Goal: Navigation & Orientation: Find specific page/section

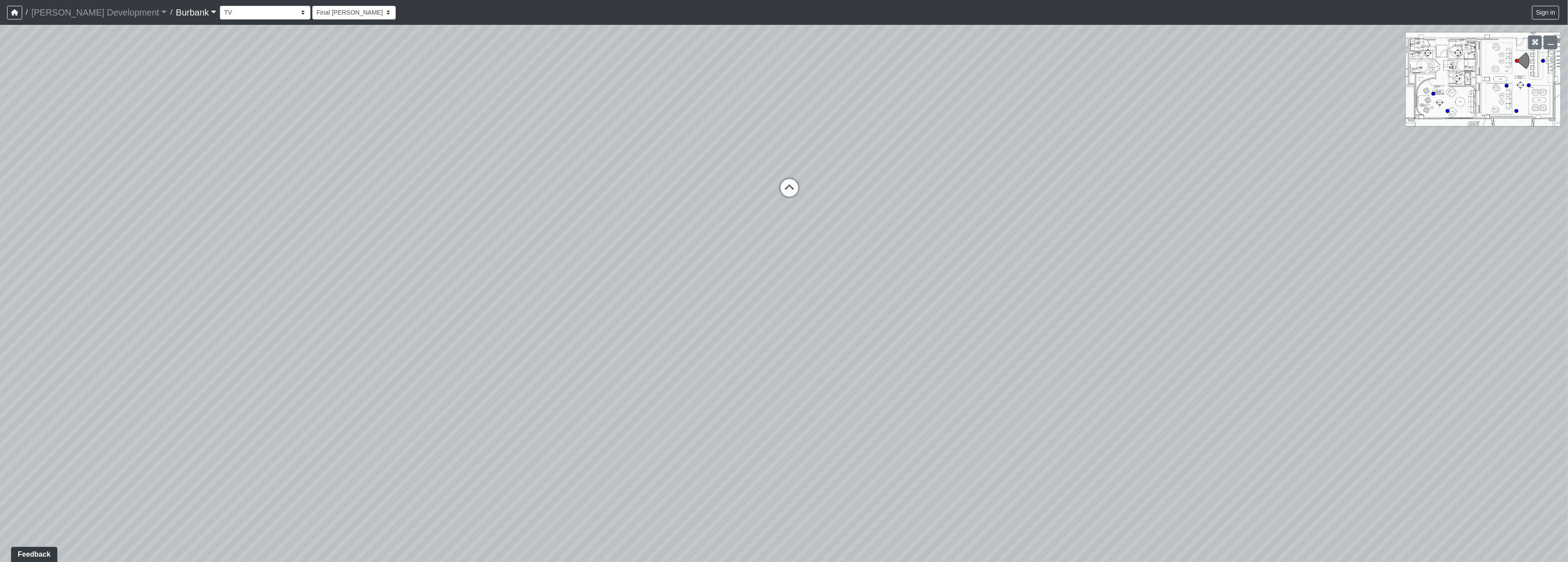
drag, startPoint x: 753, startPoint y: 231, endPoint x: 1070, endPoint y: 210, distance: 317.7
click at [1233, 189] on div "Loading... Seating Loading... Table Loading... Counter" at bounding box center [784, 293] width 1568 height 537
drag, startPoint x: 1070, startPoint y: 210, endPoint x: 1065, endPoint y: 297, distance: 87.1
click at [1086, 321] on div "Loading... Seating Loading... Table Loading... Counter" at bounding box center [784, 293] width 1568 height 537
drag, startPoint x: 1065, startPoint y: 297, endPoint x: 977, endPoint y: 283, distance: 89.1
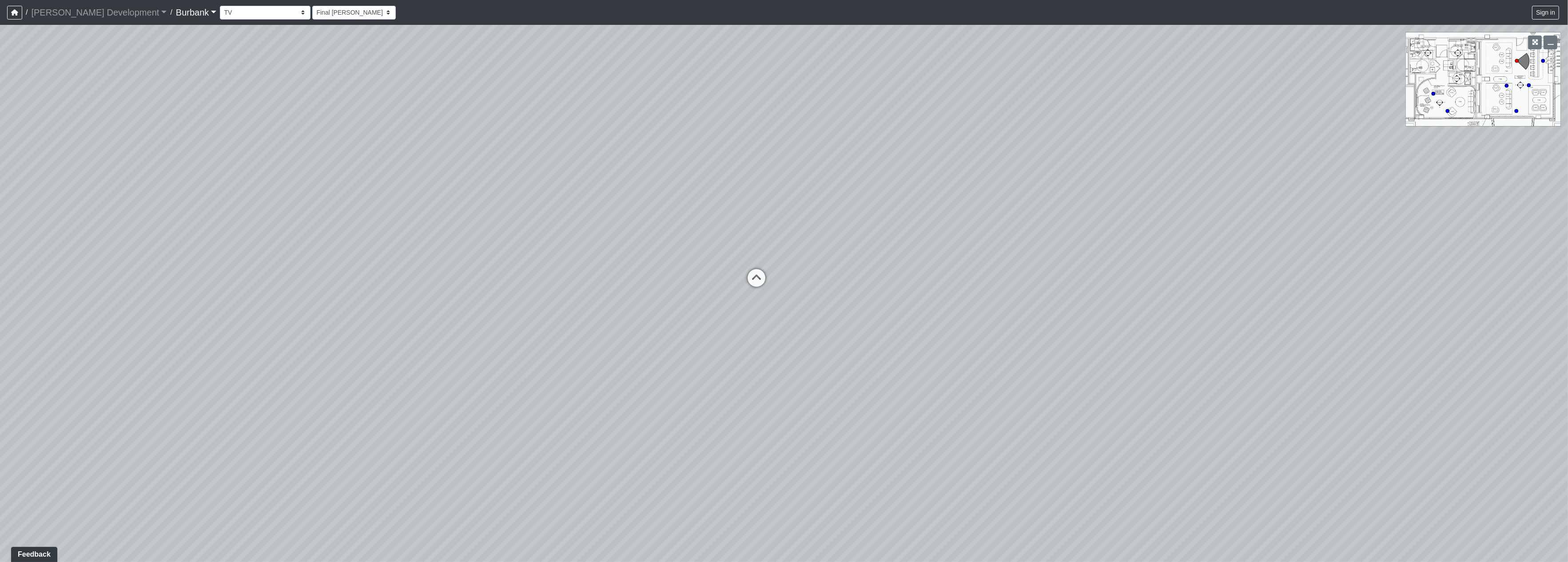
click at [994, 286] on div "Loading... Seating Loading... Table Loading... Counter" at bounding box center [784, 293] width 1568 height 537
click at [755, 275] on icon at bounding box center [756, 283] width 26 height 26
drag, startPoint x: 877, startPoint y: 271, endPoint x: 838, endPoint y: 394, distance: 129.0
click at [838, 394] on div "Loading... Seating Loading... Table Loading... Counter Loading... TV Loading...…" at bounding box center [784, 293] width 1568 height 537
drag, startPoint x: 940, startPoint y: 231, endPoint x: 1316, endPoint y: 326, distance: 387.8
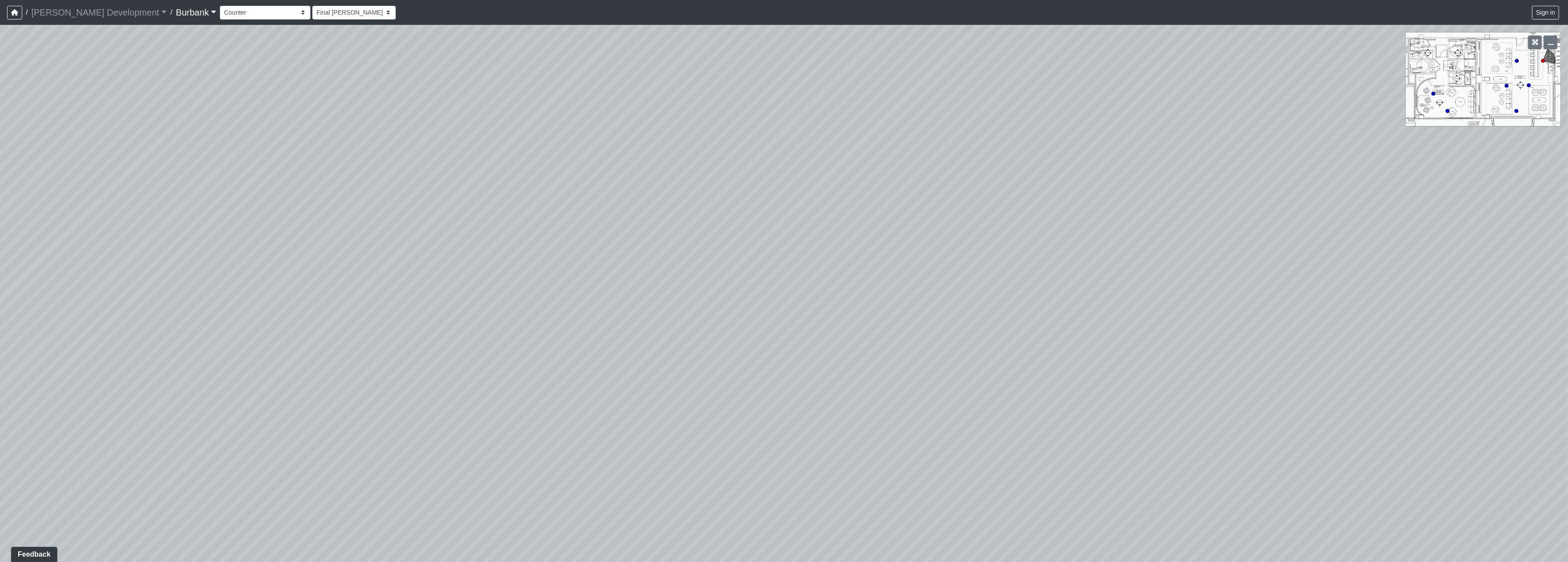
click at [1394, 349] on div "Loading... Seating Loading... Table Loading... Counter Loading... TV Loading...…" at bounding box center [784, 293] width 1568 height 537
drag, startPoint x: 1122, startPoint y: 240, endPoint x: 937, endPoint y: 189, distance: 191.9
click at [937, 189] on div "Loading... Seating Loading... Table Loading... Counter Loading... TV Loading...…" at bounding box center [784, 293] width 1568 height 537
drag, startPoint x: 983, startPoint y: 223, endPoint x: 928, endPoint y: 202, distance: 58.9
click at [979, 218] on div "Loading... Seating Loading... Table Loading... Counter Loading... TV Loading...…" at bounding box center [784, 293] width 1568 height 537
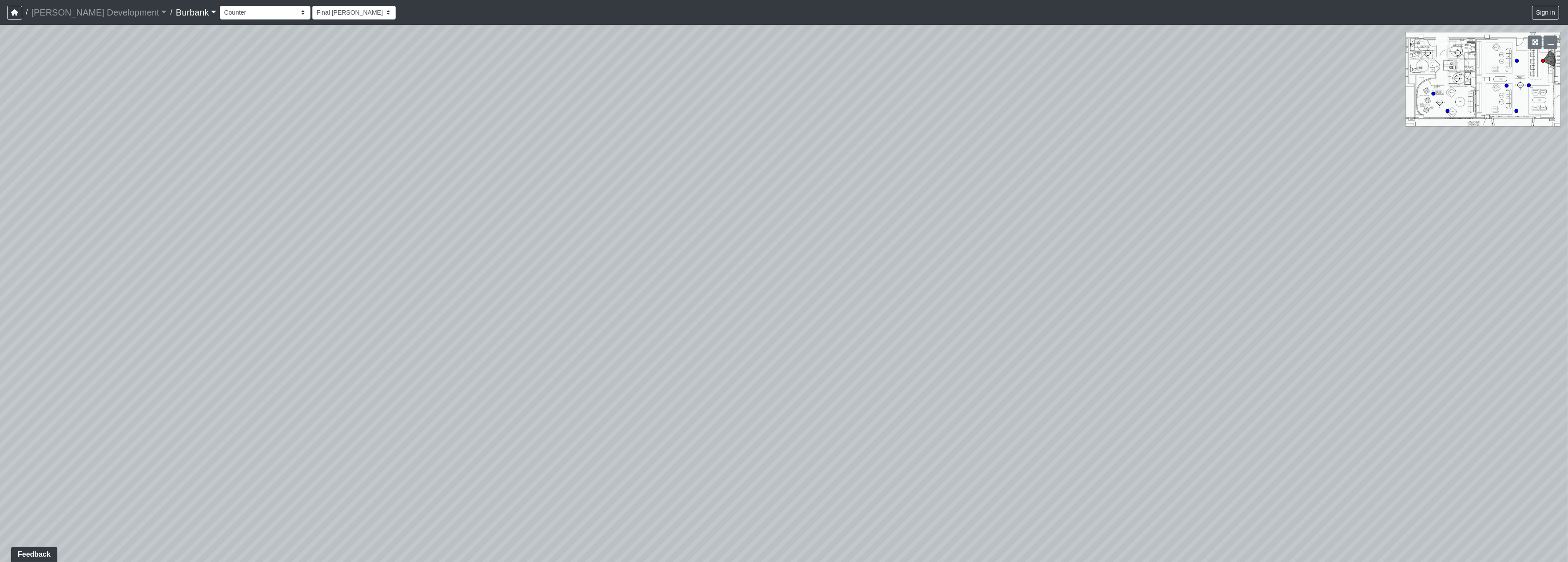
drag, startPoint x: 935, startPoint y: 240, endPoint x: 814, endPoint y: 167, distance: 141.3
click at [814, 167] on div "Loading... Seating Loading... Table Loading... Counter Loading... TV Loading...…" at bounding box center [784, 293] width 1568 height 537
drag, startPoint x: 873, startPoint y: 229, endPoint x: 839, endPoint y: 215, distance: 36.8
click at [864, 230] on div "Loading... Seating Loading... Table Loading... Counter Loading... TV Loading...…" at bounding box center [784, 293] width 1568 height 537
click at [1518, 60] on circle at bounding box center [1517, 61] width 3 height 3
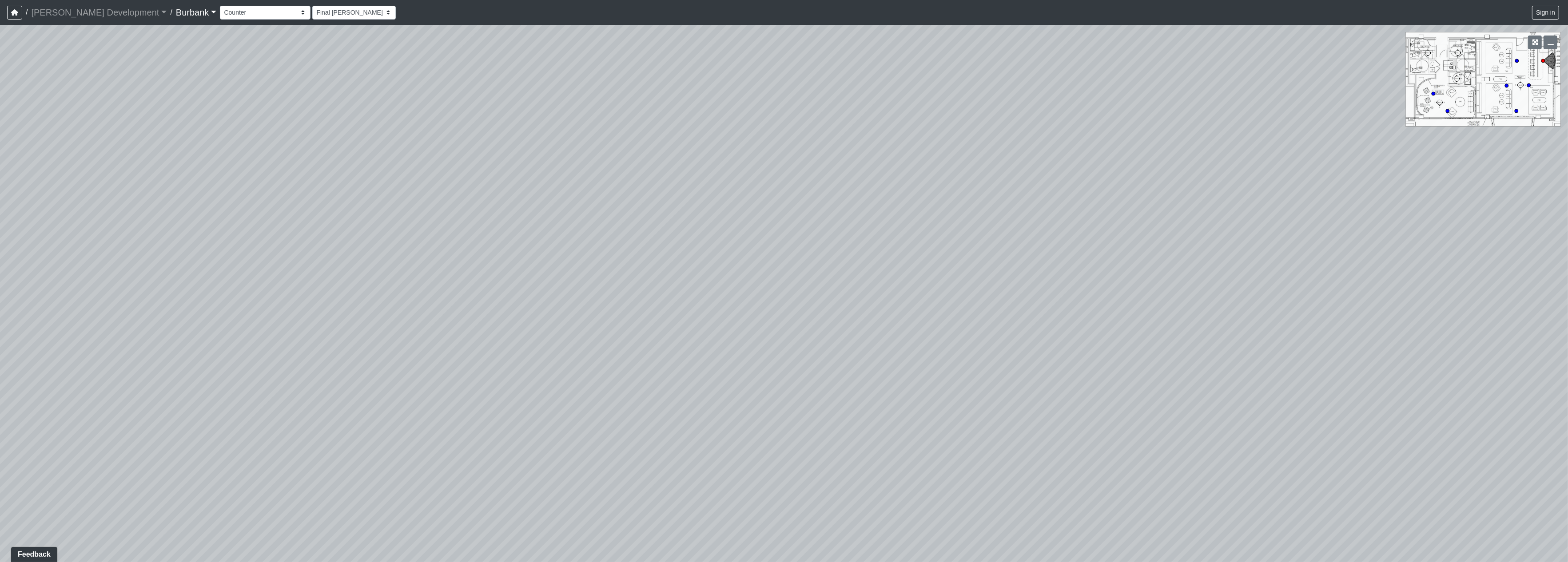
select select "qDsJxgj1MK6rxco6AUhagE"
drag, startPoint x: 786, startPoint y: 351, endPoint x: 649, endPoint y: 340, distance: 137.4
click at [649, 340] on div "Loading... Seating Loading... Table Loading... Counter Loading... TV Loading...…" at bounding box center [784, 293] width 1568 height 537
drag, startPoint x: 835, startPoint y: 455, endPoint x: 1244, endPoint y: 462, distance: 409.1
click at [1243, 465] on div "Loading... Seating Loading... Table Loading... Counter Loading... TV Loading...…" at bounding box center [784, 293] width 1568 height 537
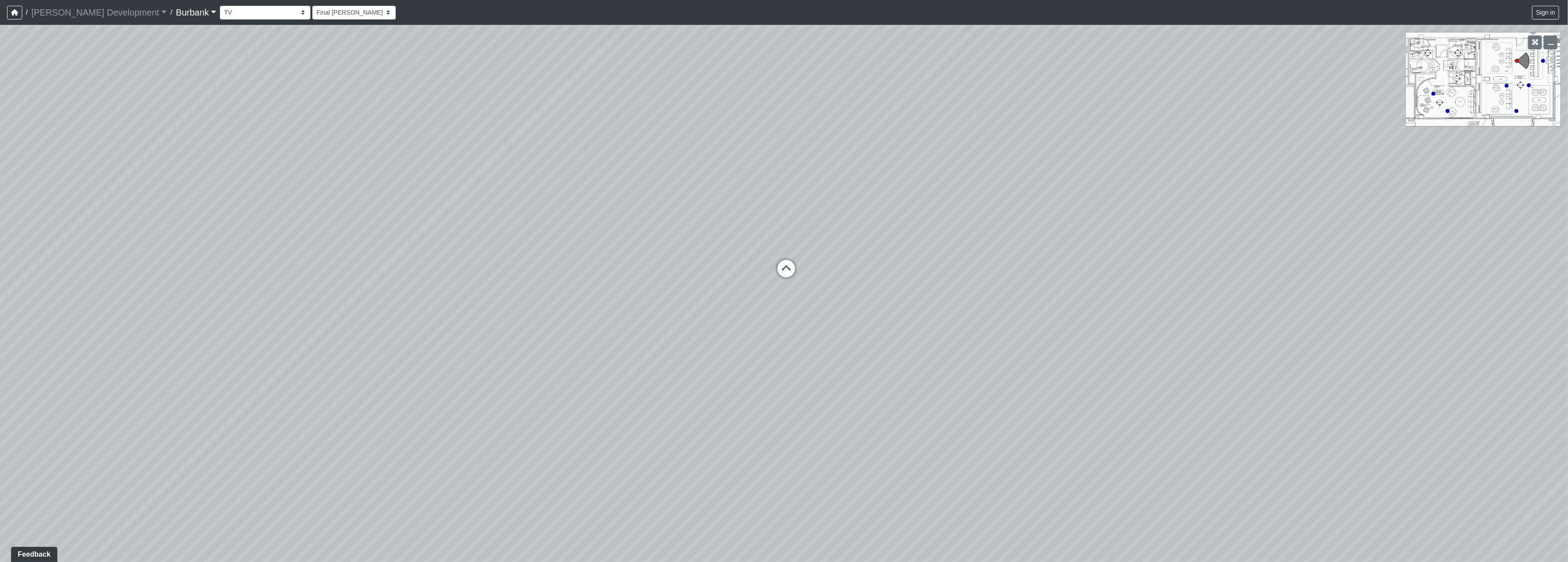
drag, startPoint x: 1309, startPoint y: 488, endPoint x: 1247, endPoint y: 475, distance: 63.3
click at [1247, 475] on div "Loading... Seating Loading... Table Loading... Counter Loading... TV Loading...…" at bounding box center [784, 293] width 1568 height 537
